Goal: Transaction & Acquisition: Purchase product/service

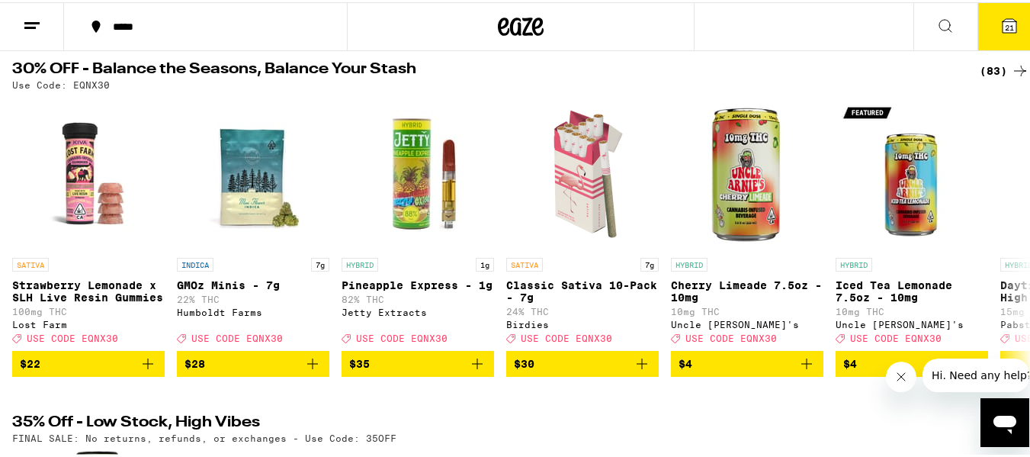
click at [980, 63] on div "(83)" at bounding box center [1005, 68] width 50 height 18
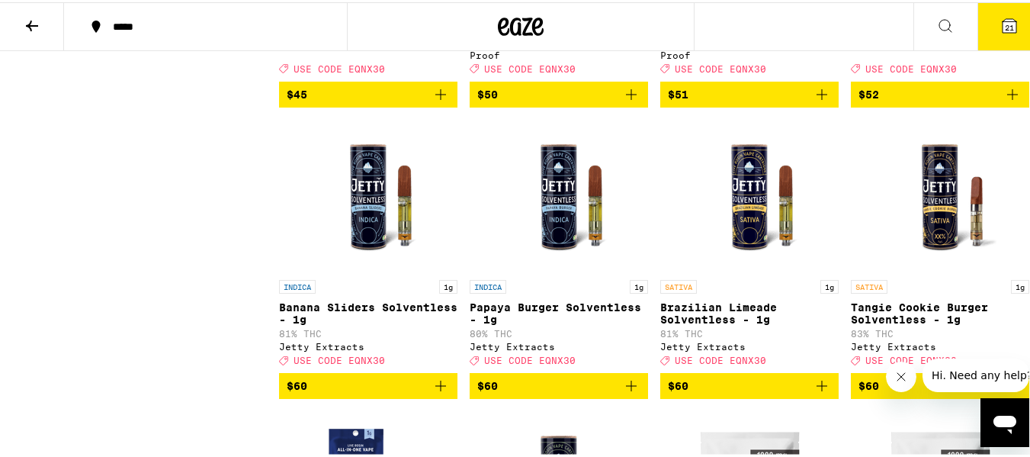
scroll to position [5263, 0]
